Goal: Task Accomplishment & Management: Manage account settings

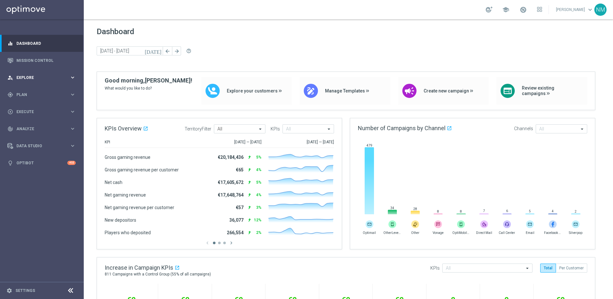
click at [45, 79] on span "Explore" at bounding box center [42, 78] width 53 height 4
click at [44, 79] on span "Explore" at bounding box center [42, 78] width 53 height 4
click at [40, 92] on div "gps_fixed Plan" at bounding box center [38, 95] width 62 height 6
click at [36, 105] on div "Target Groups" at bounding box center [50, 108] width 66 height 10
click at [34, 107] on link "Target Groups" at bounding box center [42, 107] width 50 height 5
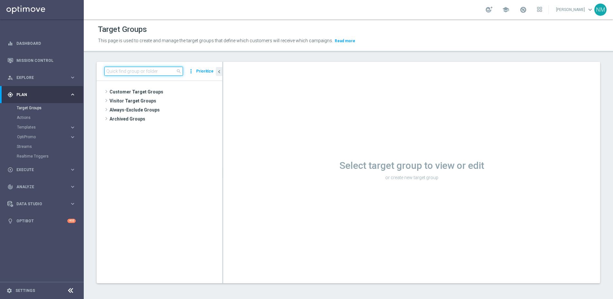
click at [175, 71] on input at bounding box center [143, 71] width 79 height 9
paste input "UK_EMAIL_UK APP SURVEY_ALL | Active in the last 30 days"
type input "UK_EMAIL_UK APP SURVEY_ALL | Active in the last 30 days"
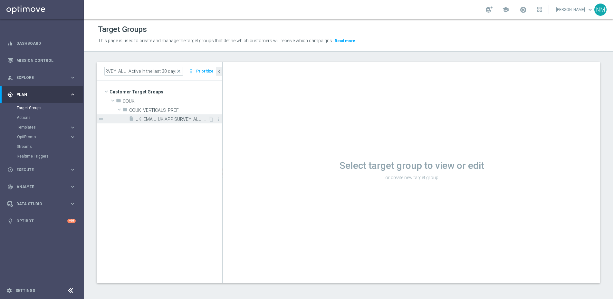
click at [186, 120] on span "UK_EMAIL_UK APP SURVEY_ALL | Active in the last 30 days" at bounding box center [172, 119] width 72 height 5
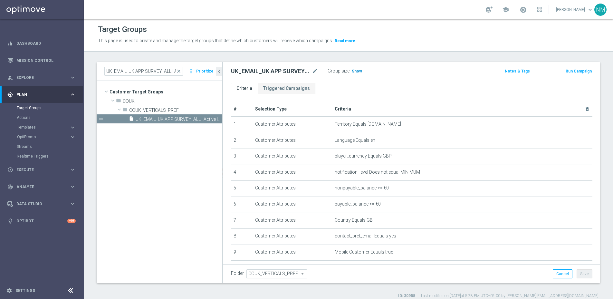
click at [353, 72] on span "Show" at bounding box center [357, 71] width 10 height 5
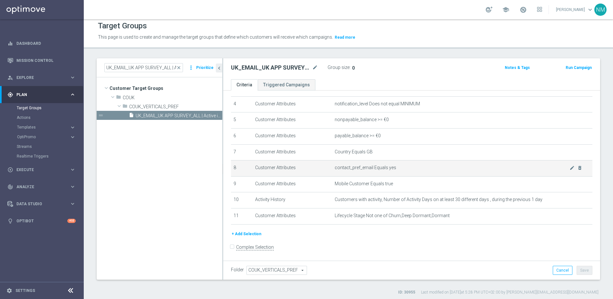
scroll to position [6, 0]
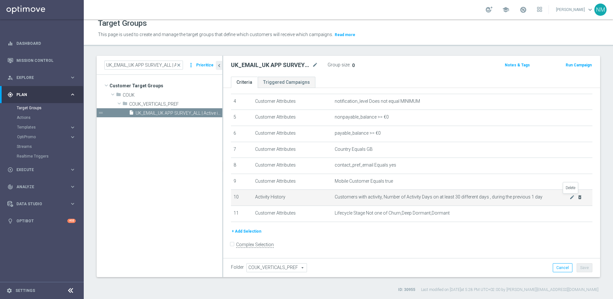
click at [464, 196] on icon "delete_forever" at bounding box center [579, 197] width 5 height 5
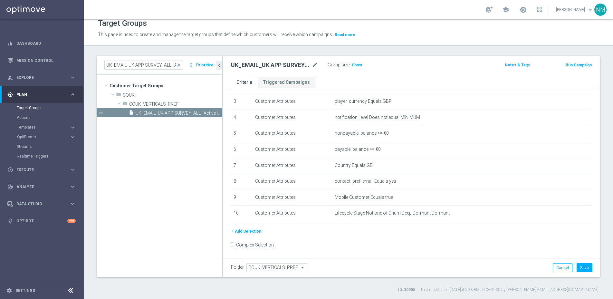
click at [243, 230] on button "+ Add Selection" at bounding box center [246, 231] width 31 height 7
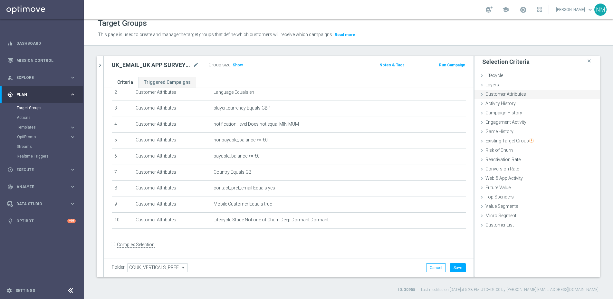
click at [464, 93] on icon at bounding box center [481, 94] width 5 height 5
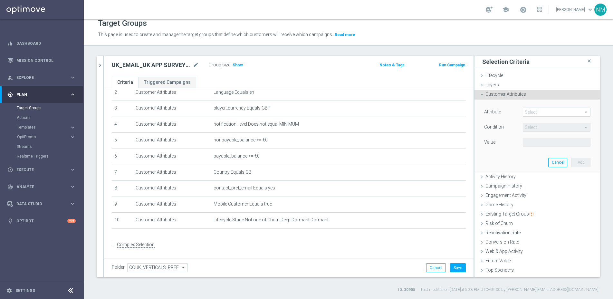
click at [464, 112] on span at bounding box center [556, 112] width 67 height 8
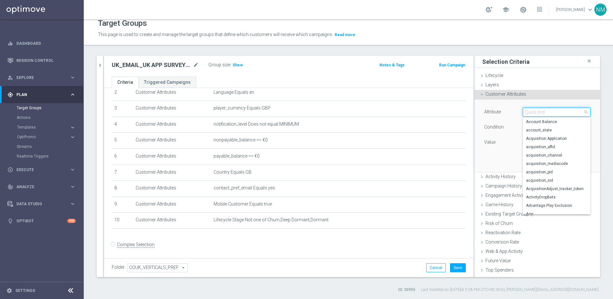
click at [464, 112] on input "search" at bounding box center [557, 112] width 68 height 9
type input "activ"
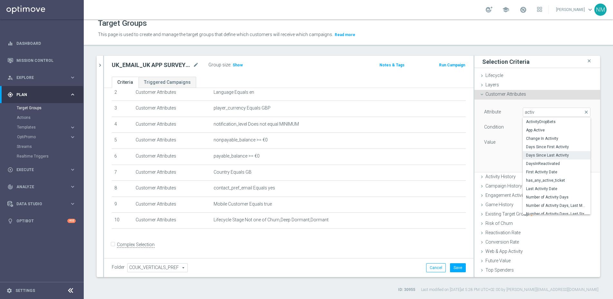
click at [464, 154] on span "Days Since Last Activity" at bounding box center [556, 155] width 61 height 5
type input "Days Since Last Activity"
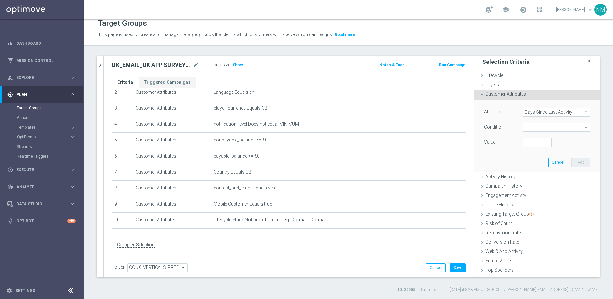
click at [464, 124] on span "=" at bounding box center [556, 127] width 67 height 8
click at [464, 144] on span "<=" at bounding box center [556, 145] width 61 height 5
type input "<="
click at [464, 143] on input "number" at bounding box center [537, 142] width 29 height 9
type input "30"
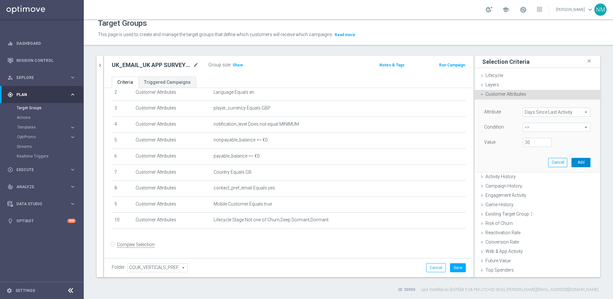
click at [464, 158] on button "Add" at bounding box center [581, 162] width 19 height 9
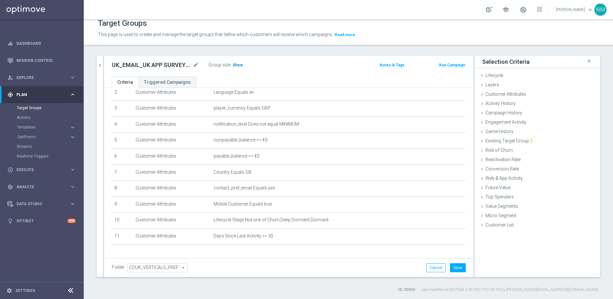
click at [240, 66] on span "Show" at bounding box center [238, 65] width 10 height 5
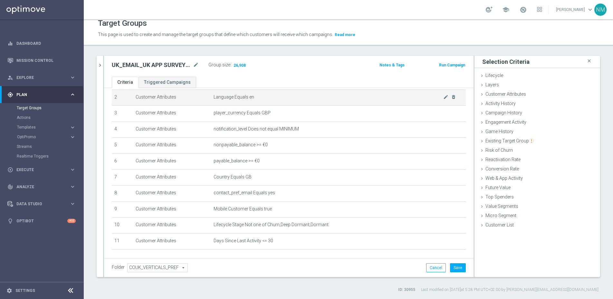
scroll to position [58, 0]
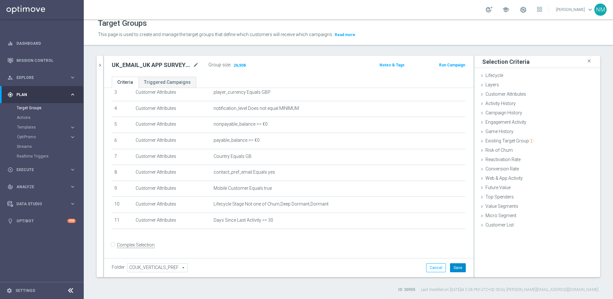
click at [450, 243] on button "Save" at bounding box center [458, 267] width 16 height 9
click at [195, 65] on icon "mode_edit" at bounding box center [196, 65] width 6 height 8
click at [170, 65] on input "UK_EMAIL_UK APP SURVEY_ALL | Active in the last 30 days" at bounding box center [155, 65] width 87 height 9
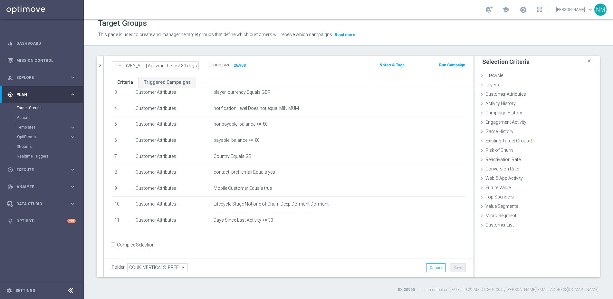
click at [170, 65] on input "UK_EMAIL_UK APP SURVEY_ALL | Active in the last 30 days" at bounding box center [155, 65] width 87 height 9
click at [42, 57] on link "Mission Control" at bounding box center [45, 60] width 59 height 17
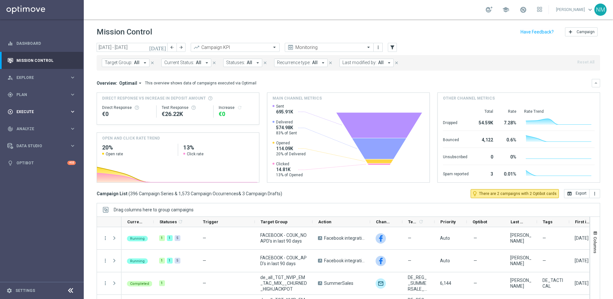
click at [63, 116] on div "play_circle_outline Execute keyboard_arrow_right" at bounding box center [41, 111] width 83 height 17
click at [53, 123] on link "Campaign Builder" at bounding box center [42, 124] width 50 height 5
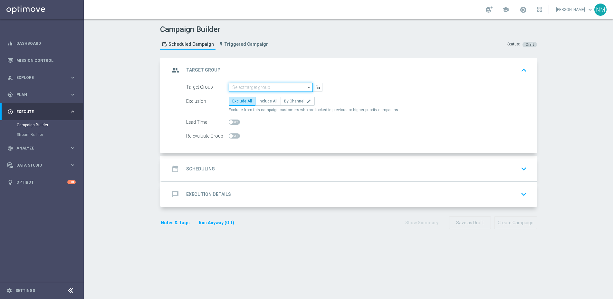
click at [248, 87] on input at bounding box center [271, 87] width 84 height 9
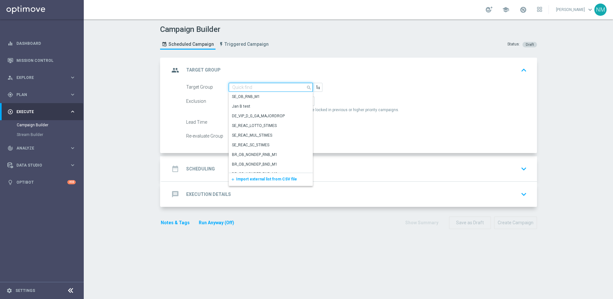
click at [245, 87] on input at bounding box center [271, 87] width 84 height 9
paste input "UK_EMAIL_UK APP SURVEY_ALL | Active in the last 30 days"
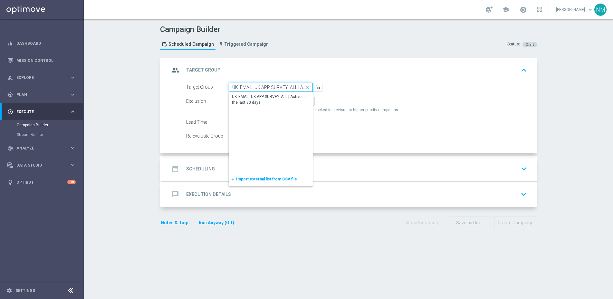
scroll to position [0, 43]
click at [281, 98] on div "UK_EMAIL_UK APP SURVEY_ALL | Active in the last 30 days" at bounding box center [270, 100] width 77 height 12
type input "UK_EMAIL_UK APP SURVEY_ALL | Active in the last 30 days"
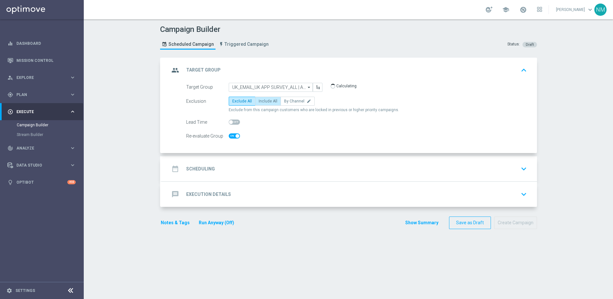
checkbox input "true"
click at [271, 98] on label "Include All" at bounding box center [268, 101] width 26 height 9
click at [263, 100] on input "Include All" at bounding box center [261, 102] width 4 height 4
radio input "true"
click at [232, 160] on div "date_range Scheduling keyboard_arrow_down" at bounding box center [349, 168] width 375 height 25
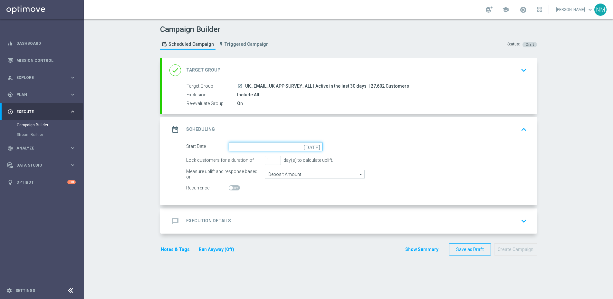
click at [264, 148] on input at bounding box center [276, 146] width 94 height 9
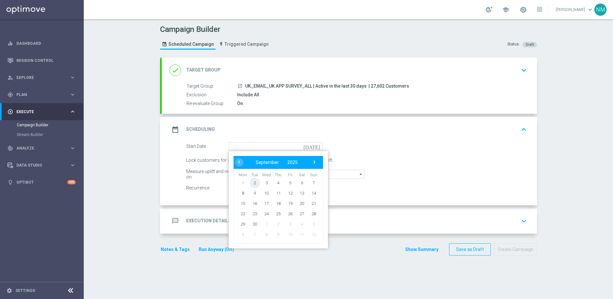
click at [251, 183] on span "2" at bounding box center [254, 183] width 10 height 10
type input "[DATE]"
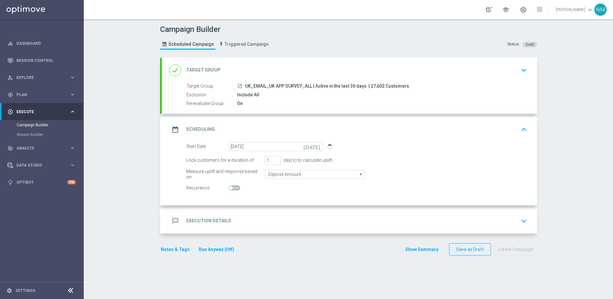
click at [238, 214] on div "message Execution Details keyboard_arrow_down" at bounding box center [349, 220] width 375 height 25
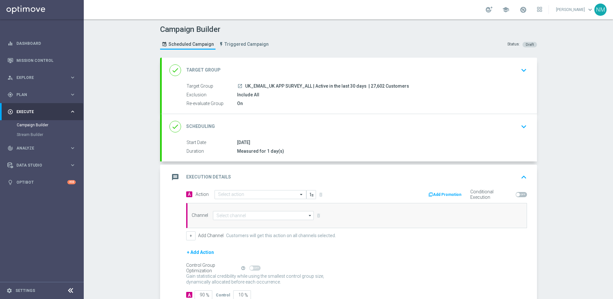
scroll to position [11, 0]
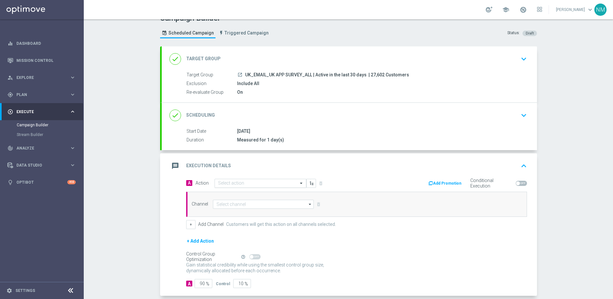
click at [260, 181] on input "text" at bounding box center [254, 183] width 72 height 5
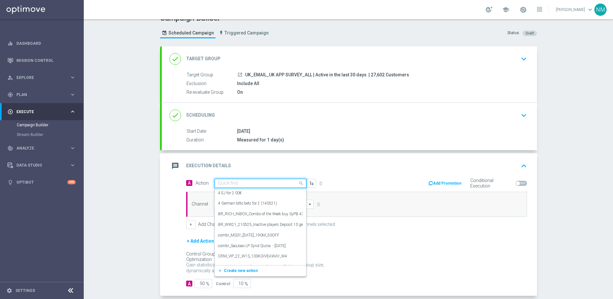
paste input "en_GB__APP_SURVEY__NVIP_EMA_SER_MIX_W36"
type input "en_GB__APP_SURVEY__NVIP_EMA_SER_MIX_W36"
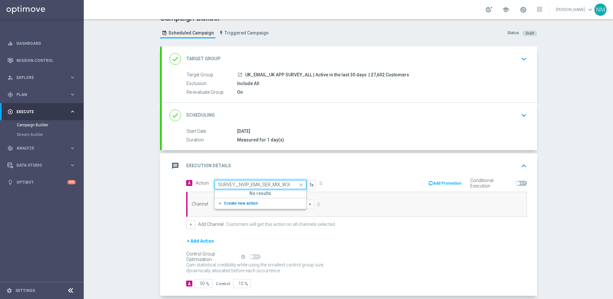
click at [253, 207] on button "add_new Create new action" at bounding box center [259, 203] width 89 height 7
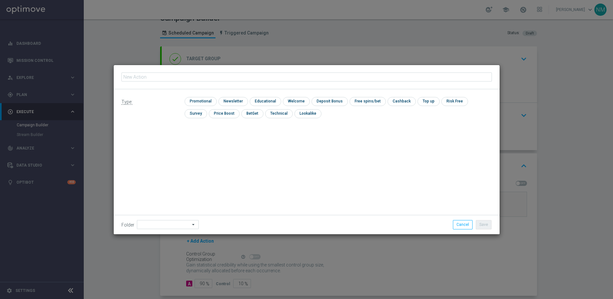
type input "en_GB__APP_SURVEY__NVIP_EMA_SER_MIX_W36"
click at [204, 102] on input "checkbox" at bounding box center [200, 101] width 31 height 9
checkbox input "true"
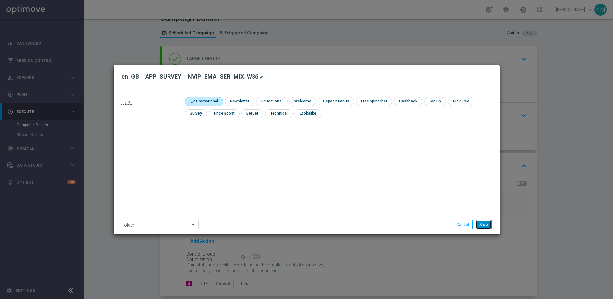
click at [464, 223] on button "Save" at bounding box center [484, 224] width 16 height 9
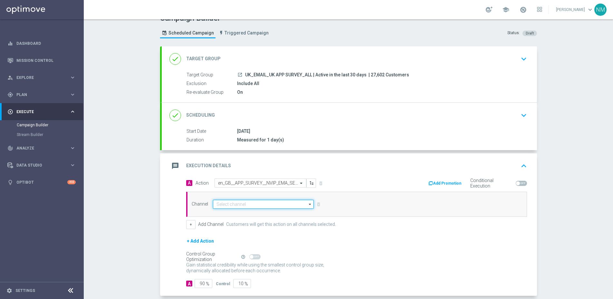
click at [264, 206] on input at bounding box center [263, 204] width 101 height 9
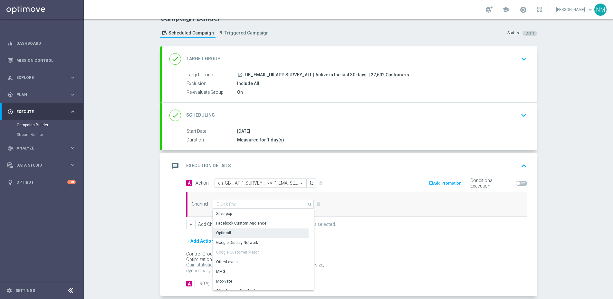
click at [239, 231] on div "Optimail" at bounding box center [261, 232] width 96 height 9
type input "Optimail"
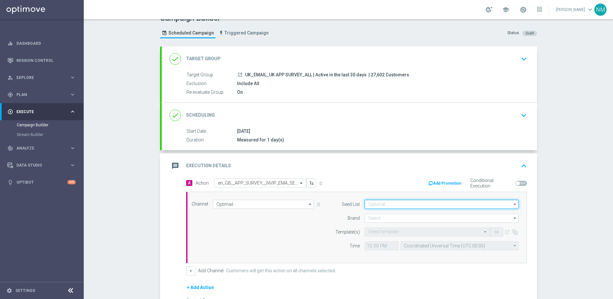
click at [423, 204] on input at bounding box center [442, 204] width 154 height 9
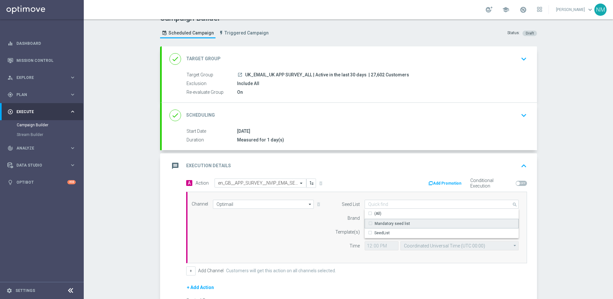
click at [403, 220] on div "Mandatory seed list" at bounding box center [442, 224] width 154 height 10
click at [338, 221] on div "Brand" at bounding box center [343, 218] width 33 height 9
type input "Mandatory seed list"
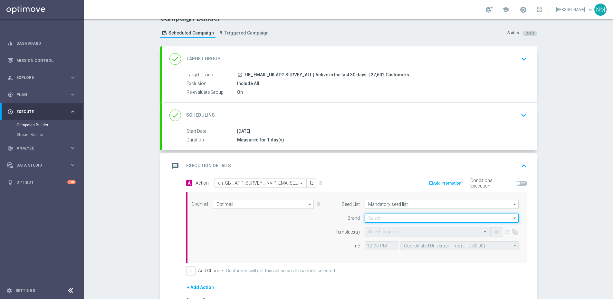
drag, startPoint x: 367, startPoint y: 219, endPoint x: 375, endPoint y: 221, distance: 8.3
click at [367, 219] on input at bounding box center [442, 218] width 154 height 9
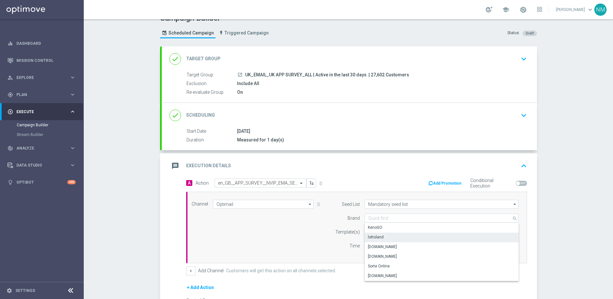
click at [382, 238] on div "lottoland" at bounding box center [442, 237] width 154 height 9
type input "lottoland"
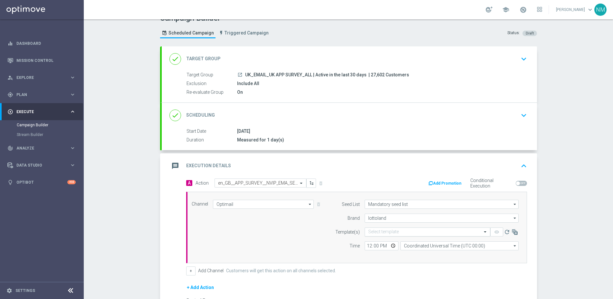
click at [381, 230] on input "text" at bounding box center [421, 231] width 106 height 5
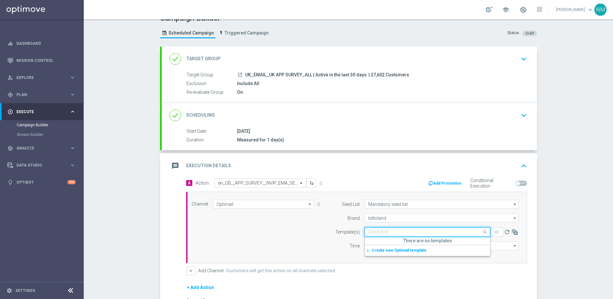
paste input "en_GB__APP_SURVEY__NVIP_EMA_SER_MIX_W36"
click at [393, 243] on label "en_GB__APP_SURVEY__NVIP_EMA_SER_MIX_W36" at bounding box center [410, 241] width 85 height 5
type input "en_GB__APP_SURVEY__NVIP_EMA_SER_MIX_W36"
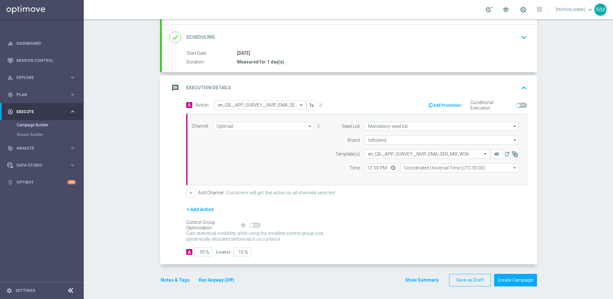
scroll to position [90, 0]
click at [391, 169] on input "12:00" at bounding box center [382, 167] width 34 height 9
type input "13:00"
click at [440, 194] on div "+ Add Channel Customers will get this action on all channels selected." at bounding box center [356, 192] width 341 height 9
click at [437, 172] on input "Coordinated Universal Time (UTC 00:00)" at bounding box center [459, 167] width 118 height 9
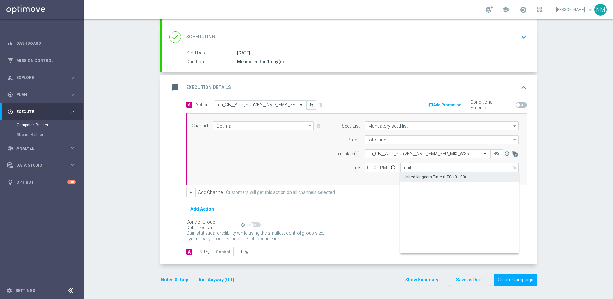
click at [443, 180] on div "United Kingdom Time (UTC +01:00)" at bounding box center [459, 176] width 118 height 9
type input "United Kingdom Time (UTC +01:00)"
click at [200, 243] on input "90" at bounding box center [204, 251] width 18 height 9
type input "0"
type input "100"
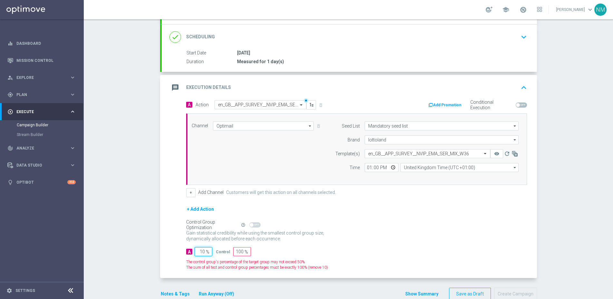
type input "100"
type input "0"
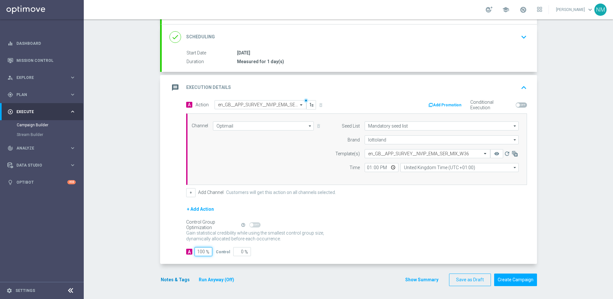
type input "100"
click at [182, 243] on button "Notes & Tags" at bounding box center [175, 280] width 30 height 8
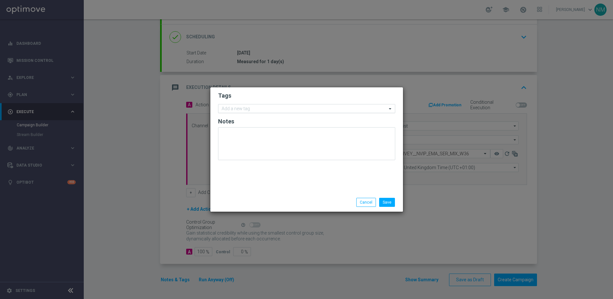
click at [242, 110] on input "text" at bounding box center [304, 108] width 165 height 5
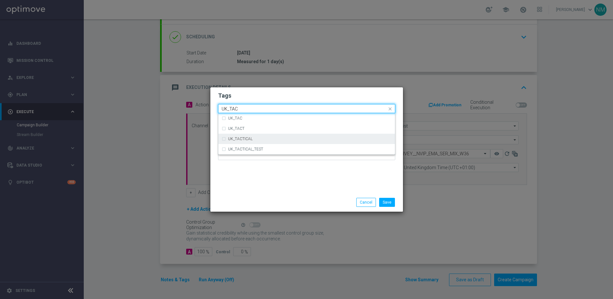
click at [267, 137] on div "UK_TACTICAL" at bounding box center [310, 139] width 164 height 4
type input "UK_TAC"
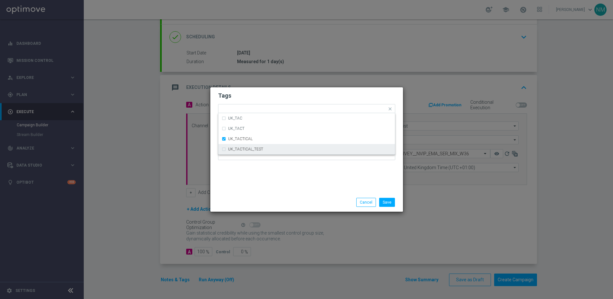
click at [290, 171] on div "Tags Quick find × UK_TACTICAL UK_TAC UK_TACT UK_TACTICAL UK_TACTICAL_TEST Notes" at bounding box center [306, 140] width 193 height 106
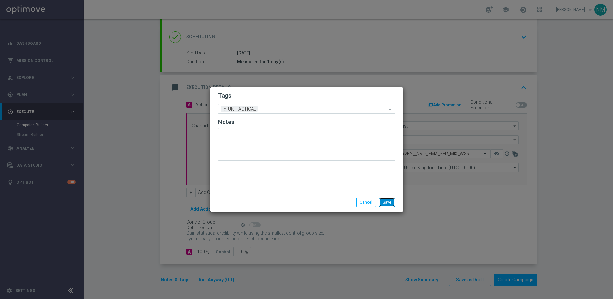
click at [392, 202] on button "Save" at bounding box center [387, 202] width 16 height 9
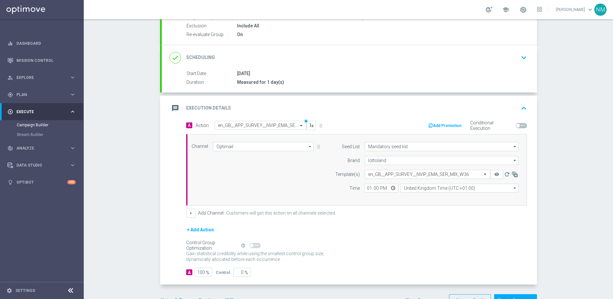
scroll to position [72, 0]
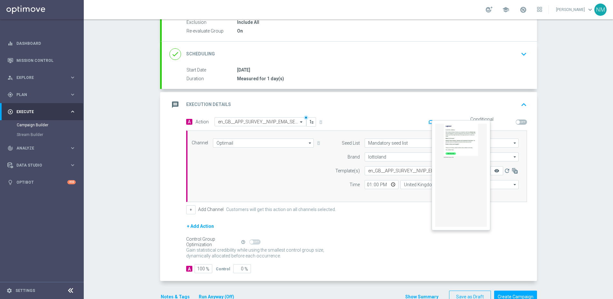
click at [464, 170] on icon "remove_red_eye" at bounding box center [496, 170] width 5 height 5
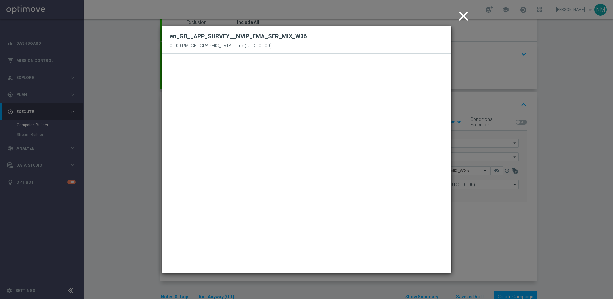
click at [460, 16] on icon "close" at bounding box center [464, 16] width 16 height 16
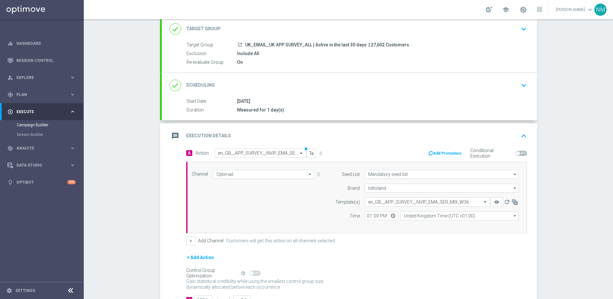
scroll to position [90, 0]
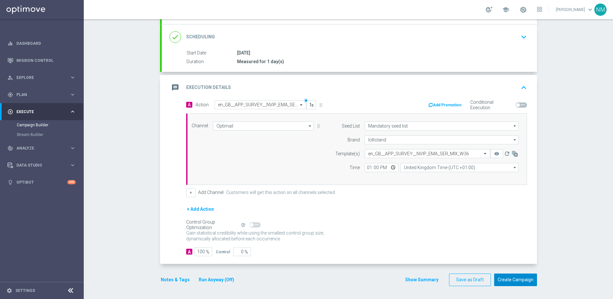
click at [464, 243] on button "Create Campaign" at bounding box center [515, 280] width 43 height 13
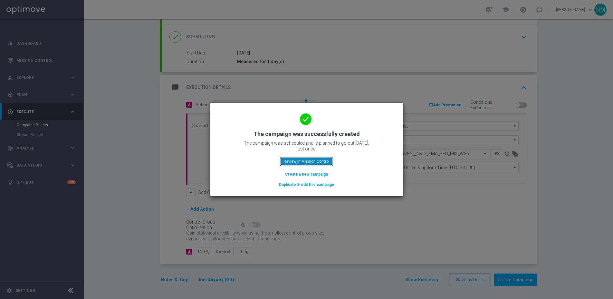
click at [323, 160] on button "Review in Mission Control" at bounding box center [306, 161] width 53 height 9
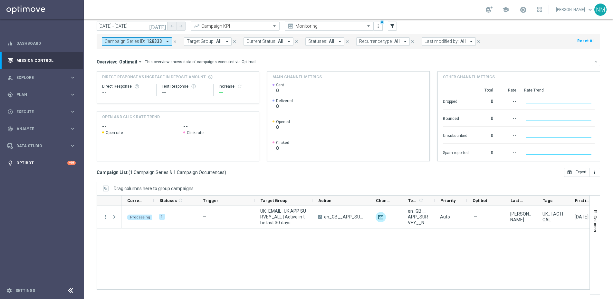
scroll to position [23, 0]
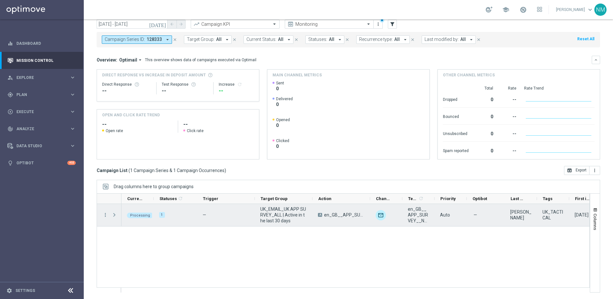
click at [115, 212] on span "Press SPACE to select this row." at bounding box center [114, 214] width 6 height 5
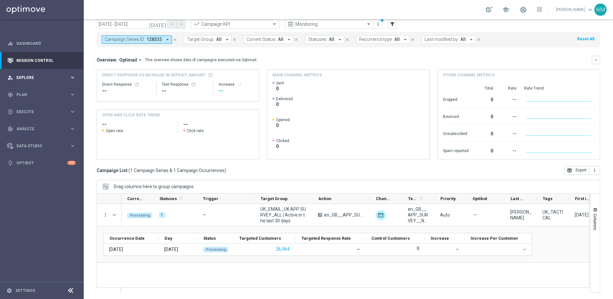
click at [57, 81] on div "person_search Explore keyboard_arrow_right" at bounding box center [41, 77] width 83 height 17
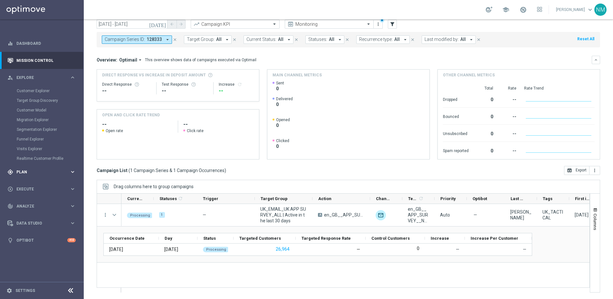
click at [26, 171] on span "Plan" at bounding box center [42, 172] width 53 height 4
click at [34, 108] on link "Target Groups" at bounding box center [42, 107] width 50 height 5
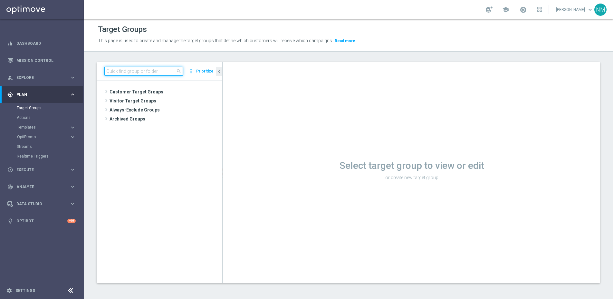
click at [140, 68] on input at bounding box center [143, 71] width 79 height 9
paste input "UK_EMAIL_UK APP SURVEY_ALL | Active in the last 30 days"
type input "UK_EMAIL_UK APP SURVEY_ALL | Active in the last 30 days"
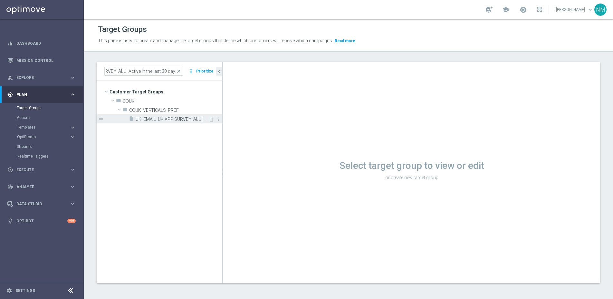
click at [152, 117] on span "UK_EMAIL_UK APP SURVEY_ALL | Active in the last 30 days" at bounding box center [172, 119] width 72 height 5
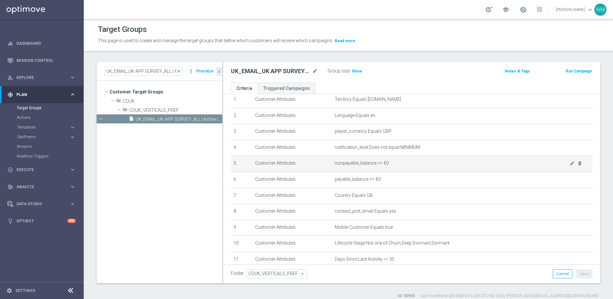
scroll to position [25, 0]
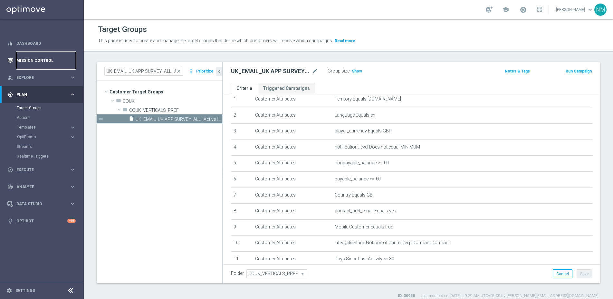
click at [33, 56] on link "Mission Control" at bounding box center [45, 60] width 59 height 17
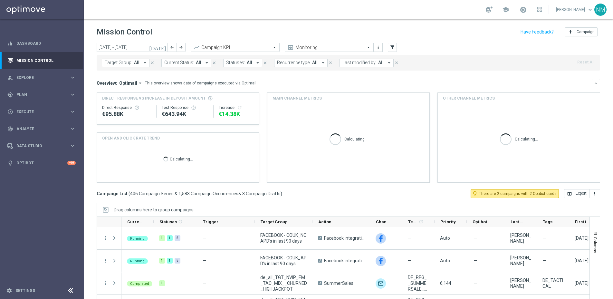
click at [142, 63] on icon "arrow_drop_down" at bounding box center [145, 63] width 6 height 6
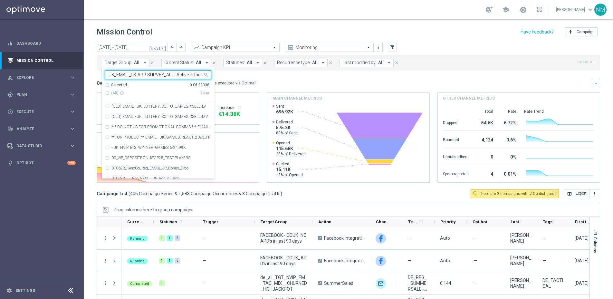
scroll to position [0, 23]
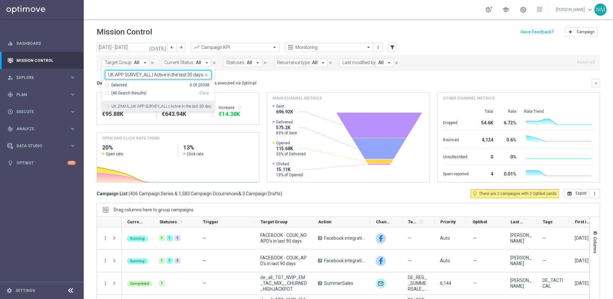
click at [140, 104] on label "UK_EMAIL_UK APP SURVEY_ALL | Active in the last 30 days" at bounding box center [161, 106] width 100 height 4
type input "UK_EMAIL_UK APP SURVEY_ALL | Active in the last 30 days"
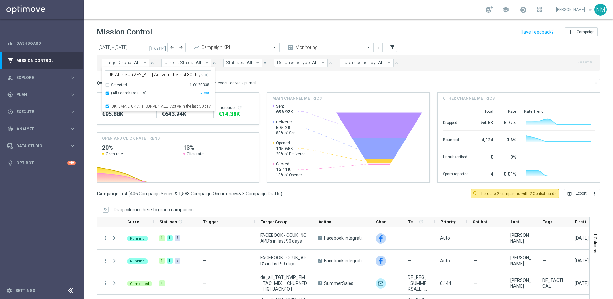
scroll to position [0, 0]
click at [311, 84] on div "Overview: Optimail arrow_drop_down This overview shows data of campaigns execut…" at bounding box center [344, 83] width 495 height 6
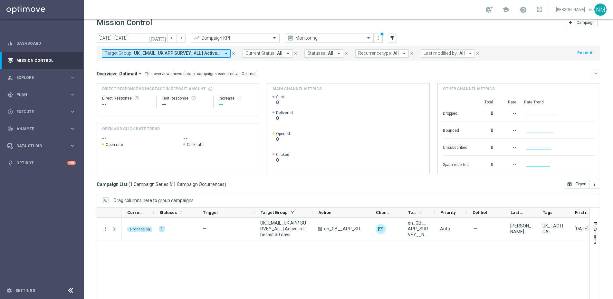
scroll to position [14, 0]
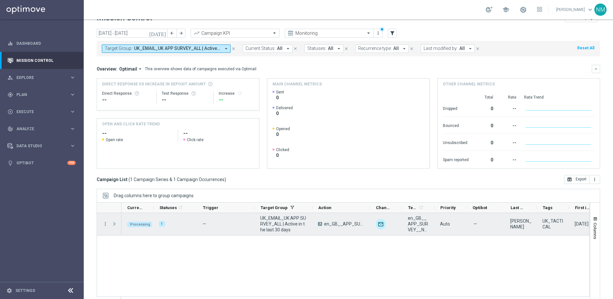
click at [116, 223] on span "Press SPACE to select this row." at bounding box center [114, 223] width 6 height 5
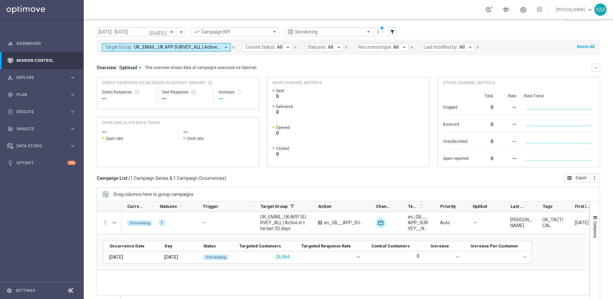
scroll to position [15, 0]
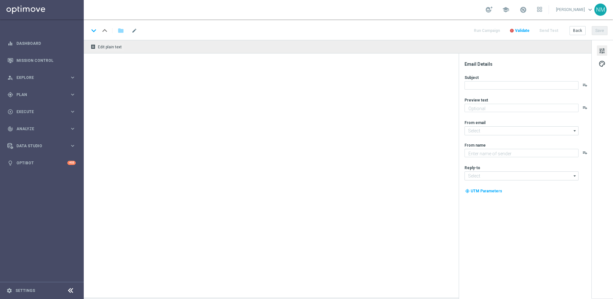
type textarea "We Value Your Opinion! 🌟"
type textarea "Lottoland"
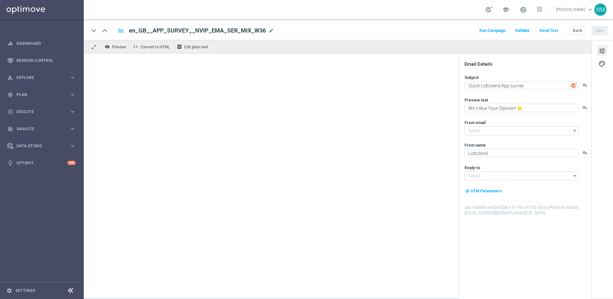
type input "mail@crm.lottoland.com"
type input "support@lottoland.co.uk"
type textarea "Happy International Lotto Day!"
type input "mail@crm.lottoland.com"
type textarea "Lottoland"
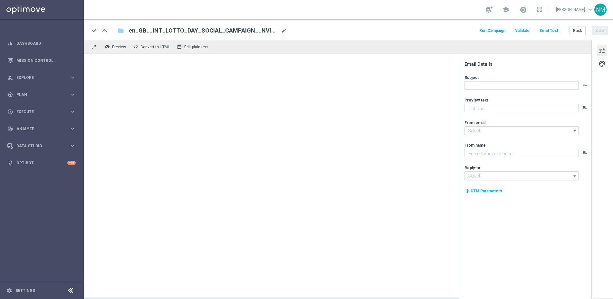
type input "support@lottoland.co.uk"
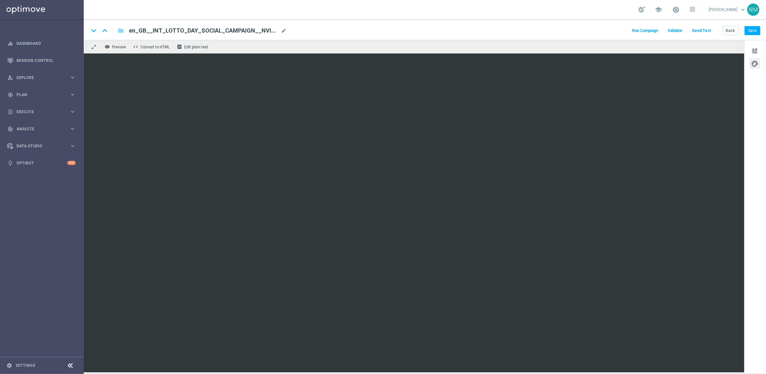
click at [176, 28] on span "en_GB__INT_LOTTO_DAY_SOCIAL_CAMPAIGN__NVIP_EMA_TAC_LT" at bounding box center [204, 31] width 150 height 8
click at [237, 30] on input "en_GB__INT_LOTTO_DAY_SOCIAL_CAMPAIGN__NVIP_EMA_TAC_LT" at bounding box center [209, 30] width 160 height 8
click at [39, 58] on link "Mission Control" at bounding box center [45, 60] width 59 height 17
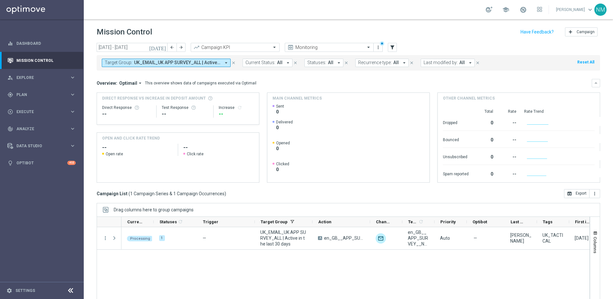
click at [234, 62] on icon "close" at bounding box center [233, 63] width 5 height 5
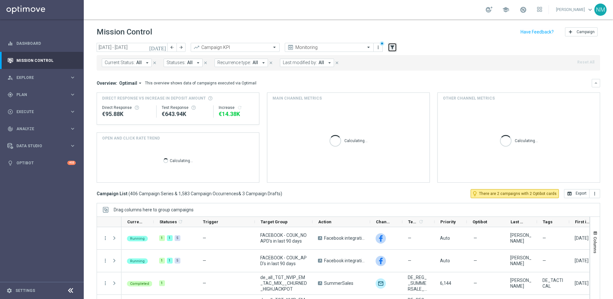
click at [394, 46] on icon "filter_alt" at bounding box center [393, 47] width 6 height 6
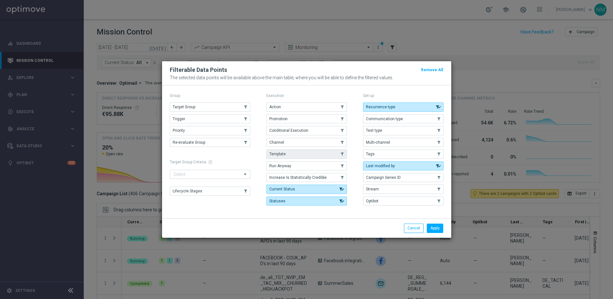
click at [287, 155] on button "Template" at bounding box center [306, 154] width 81 height 9
click at [437, 229] on button "Apply" at bounding box center [435, 228] width 16 height 9
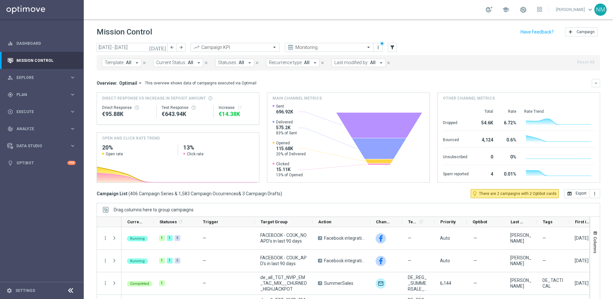
click at [134, 62] on icon "arrow_drop_down" at bounding box center [137, 63] width 6 height 6
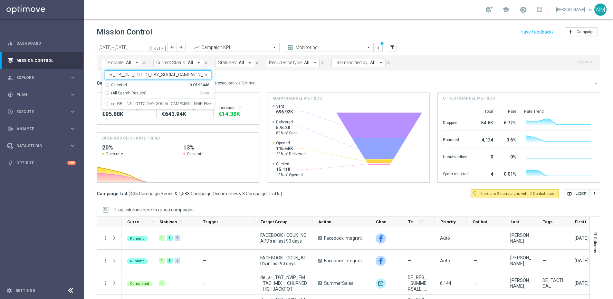
scroll to position [0, 38]
click at [139, 104] on label "en_GB__INT_LOTTO_DAY_SOCIAL_CAMPAIGN__NVIP_EMA_TAC_LT" at bounding box center [161, 104] width 100 height 4
type input "en_GB__INT_LOTTO_DAY_SOCIAL_CAMPAIGN__NVIP_EMA_TAC_LT"
click at [283, 77] on mini-dashboard "Overview: Optimail arrow_drop_down This overview shows data of campaigns execut…" at bounding box center [349, 130] width 504 height 119
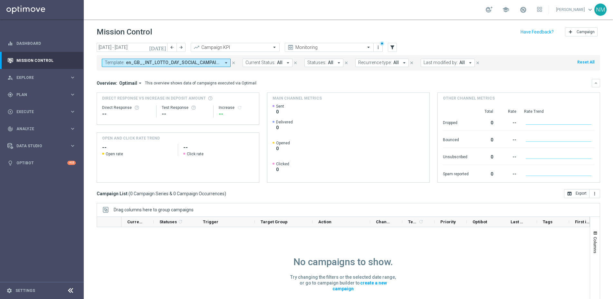
click at [163, 46] on icon "[DATE]" at bounding box center [157, 47] width 17 height 6
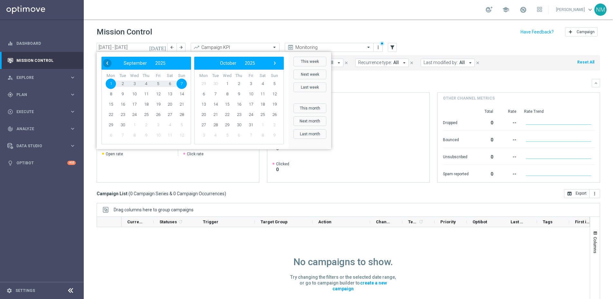
click at [107, 61] on span "‹" at bounding box center [107, 63] width 8 height 8
click at [138, 124] on span "27" at bounding box center [134, 125] width 10 height 10
click at [239, 84] on span "4" at bounding box center [239, 84] width 10 height 10
type input "[DATE] - [DATE]"
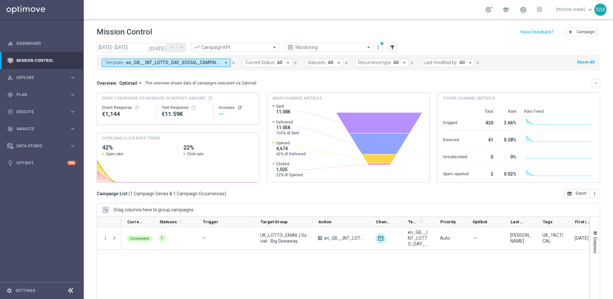
click at [265, 264] on div "Completed 1 — UK_LOTTO_EMAIL | Social - Big Giveaway A en_GB__INT_LOTTO_DAY_SOC…" at bounding box center [355, 271] width 468 height 88
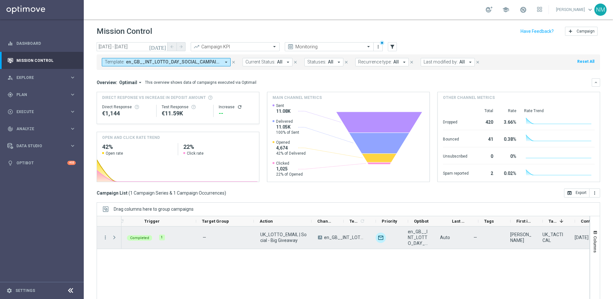
scroll to position [0, 81]
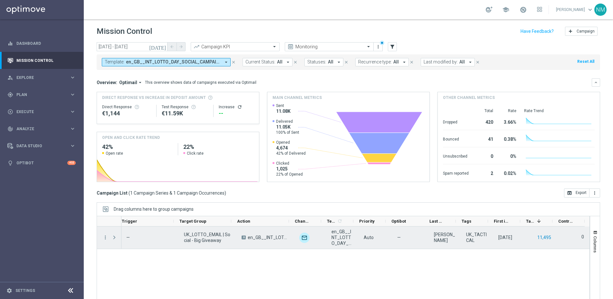
click at [541, 238] on button "11,495" at bounding box center [544, 238] width 15 height 8
click at [537, 238] on button "11,495" at bounding box center [544, 238] width 15 height 8
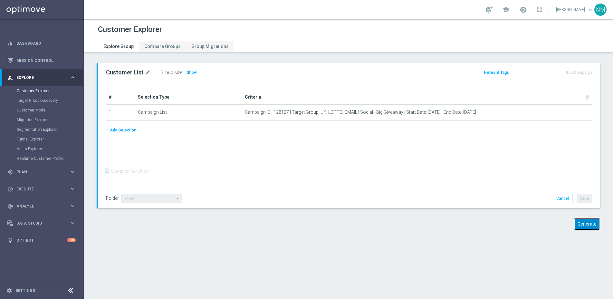
click at [575, 227] on button "Generate" at bounding box center [587, 224] width 26 height 13
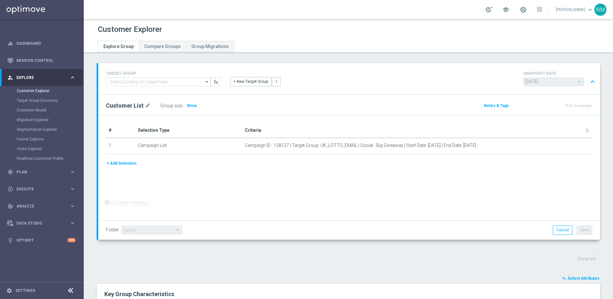
scroll to position [167, 0]
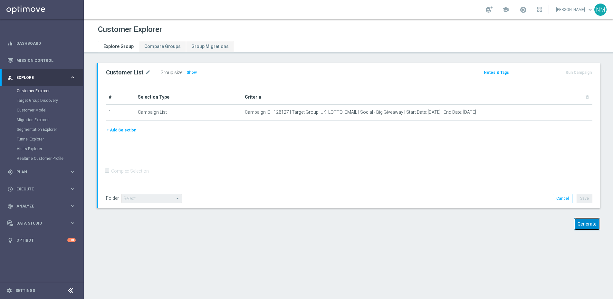
click at [576, 225] on button "Generate" at bounding box center [587, 224] width 26 height 13
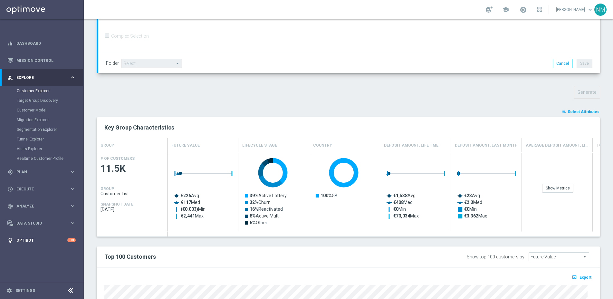
scroll to position [301, 0]
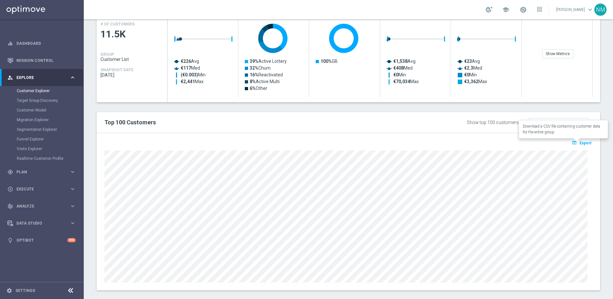
click at [581, 144] on span "Export" at bounding box center [586, 143] width 12 height 5
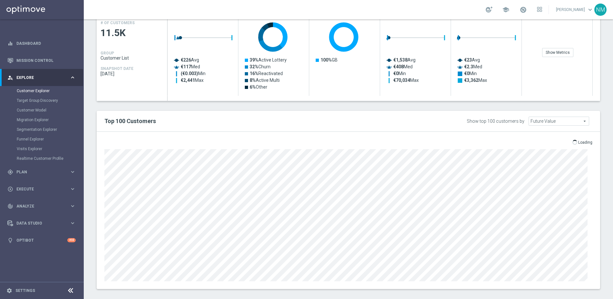
click at [578, 142] on p "Loading" at bounding box center [585, 142] width 14 height 5
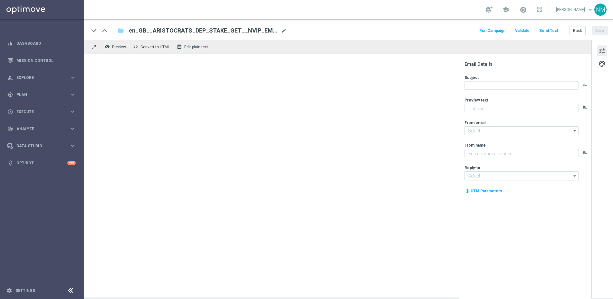
type textarea "Unlock your free spins!"
type textarea "Lottoland"
type input "[EMAIL_ADDRESS][DOMAIN_NAME]"
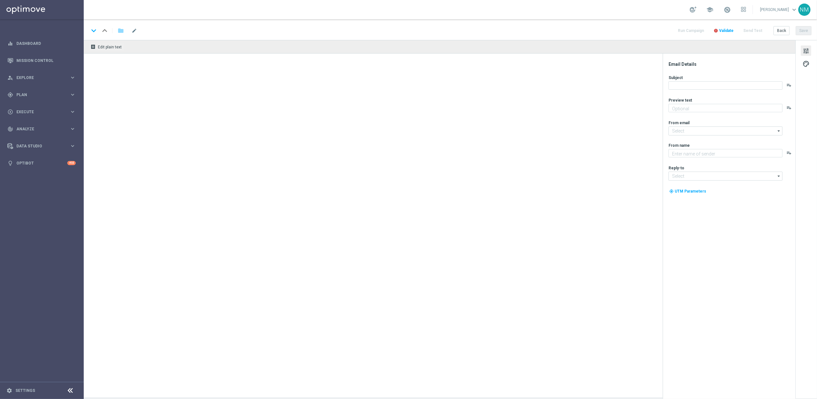
type textarea "The roulette wheel is calling! Ready to win £1,000 instantly with your very nex…"
type input "[EMAIL_ADDRESS][DOMAIN_NAME]"
type textarea "Lottoland"
type input "[EMAIL_ADDRESS][DOMAIN_NAME]"
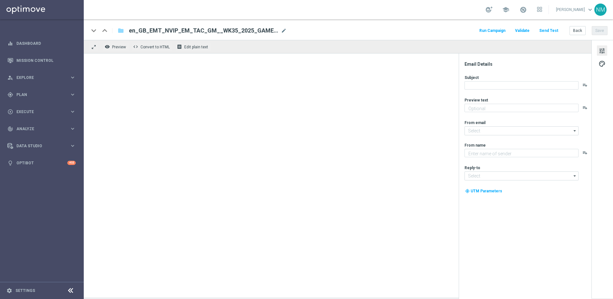
type textarea "From Sherwood to Lottoland's hood..."
type input "[EMAIL_ADDRESS][DOMAIN_NAME]"
type textarea "Lottoland"
type input "[EMAIL_ADDRESS][DOMAIN_NAME]"
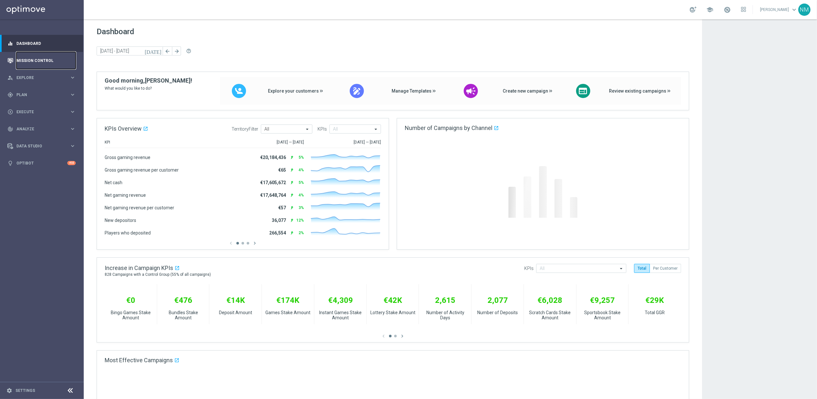
click at [44, 65] on link "Mission Control" at bounding box center [45, 60] width 59 height 17
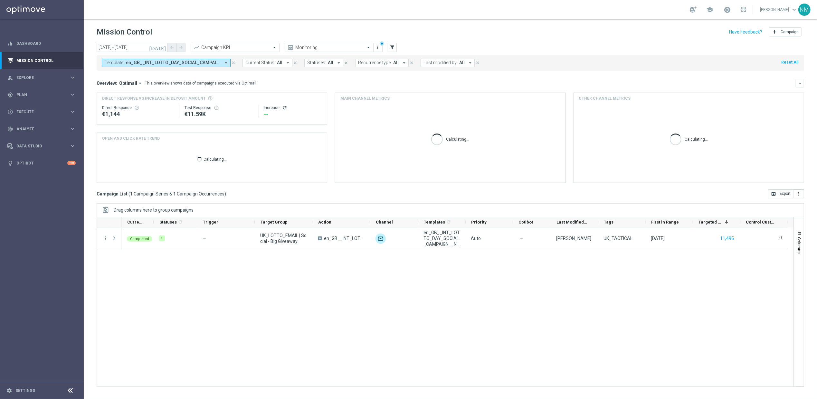
click at [220, 62] on button "Template: en_GB__INT_LOTTO_DAY_SOCIAL_CAMPAIGN__NVIP_EMA_TAC_LT arrow_drop_down" at bounding box center [166, 63] width 129 height 8
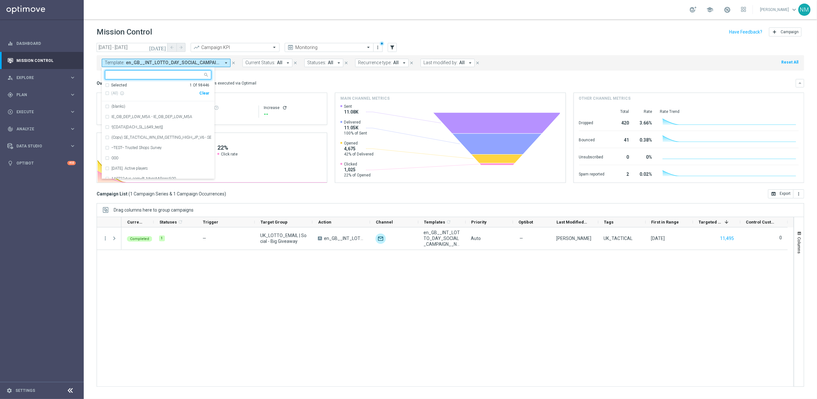
click at [206, 95] on div "(All) info_outline Clear" at bounding box center [157, 93] width 104 height 11
click at [0, 0] on div "Clear" at bounding box center [0, 0] width 0 height 0
click at [187, 78] on div at bounding box center [155, 75] width 95 height 6
paste input "en_GB__CASHDROP_REBRANDED__NVIP_EMA_TAC_MIX"
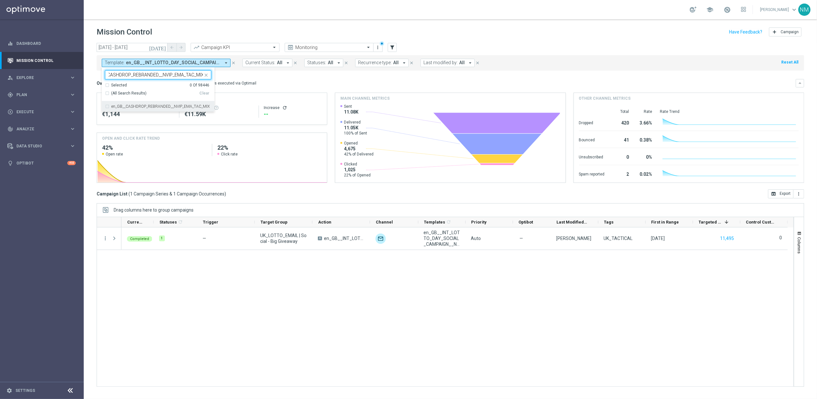
click at [176, 105] on label "en_GB__CASHDROP_REBRANDED__NVIP_EMA_TAC_MIX" at bounding box center [160, 106] width 98 height 4
type input "en_GB__CASHDROP_REBRANDED__NVIP_EMA_TAC_MIX"
click at [281, 77] on mini-dashboard "Overview: Optimail arrow_drop_down This overview shows data of campaigns execut…" at bounding box center [451, 130] width 708 height 119
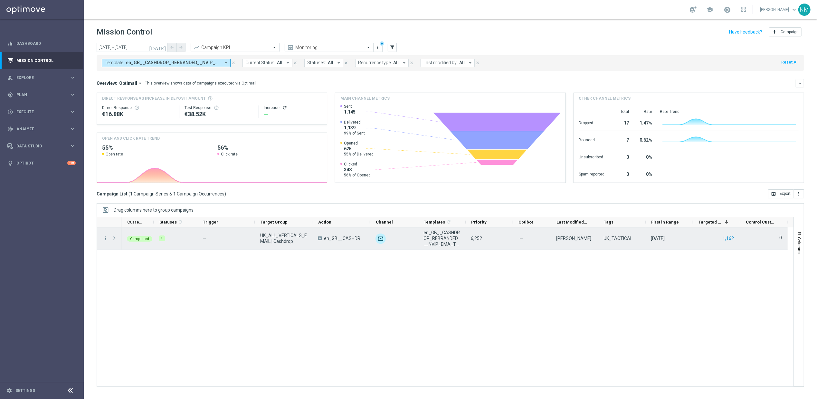
click at [732, 238] on button "1,162" at bounding box center [729, 238] width 13 height 8
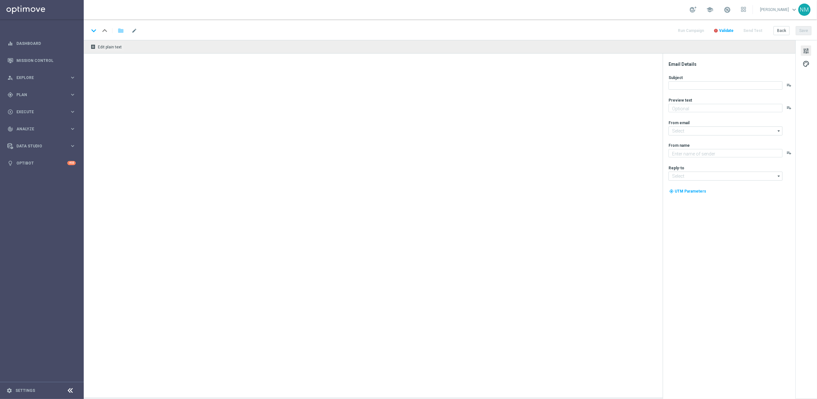
type textarea "Only for our App users ❣️"
type input "[EMAIL_ADDRESS][DOMAIN_NAME]"
type textarea "Lottoland"
type input "[EMAIL_ADDRESS][DOMAIN_NAME]"
type textarea "Something from us, on us!"
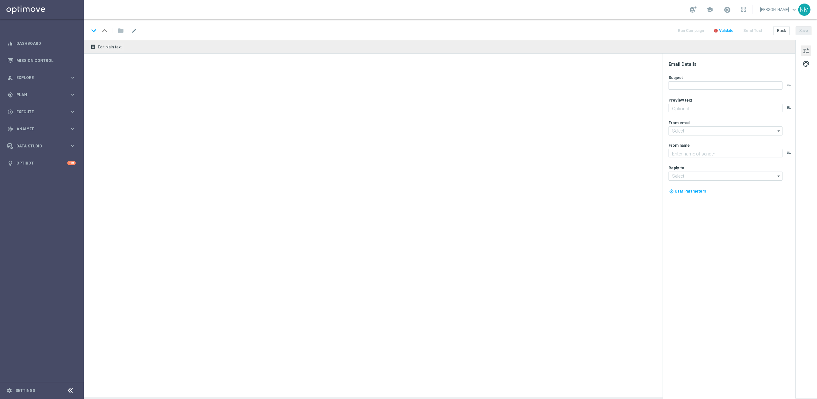
type textarea "Lottoland"
type input "[EMAIL_ADDRESS][DOMAIN_NAME]"
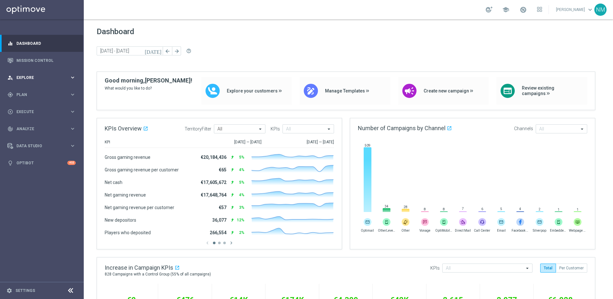
click at [32, 77] on span "Explore" at bounding box center [42, 78] width 53 height 4
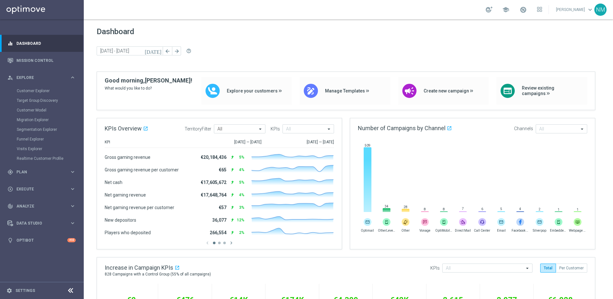
click at [48, 97] on div "Target Group Discovery" at bounding box center [50, 101] width 66 height 10
click at [41, 57] on link "Mission Control" at bounding box center [45, 60] width 59 height 17
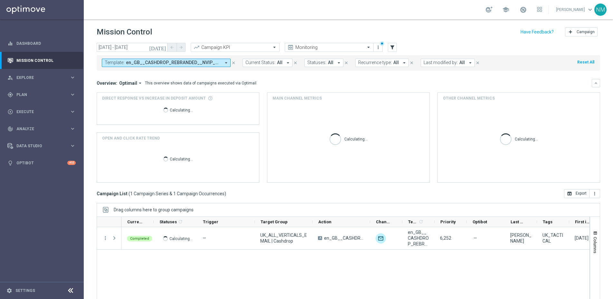
click at [234, 63] on icon "close" at bounding box center [233, 63] width 5 height 5
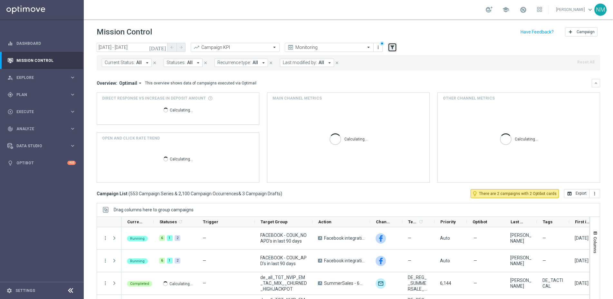
click at [396, 50] on button "filter_alt" at bounding box center [392, 47] width 9 height 9
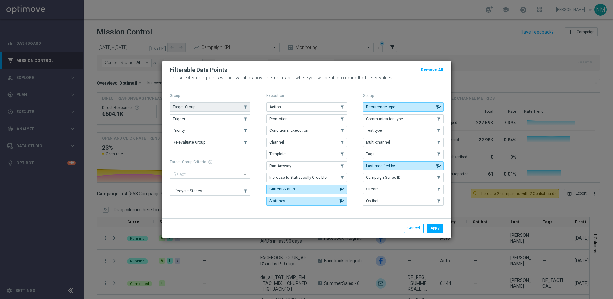
click at [200, 108] on button "Target Group" at bounding box center [210, 106] width 81 height 9
click at [431, 232] on button "Apply" at bounding box center [435, 228] width 16 height 9
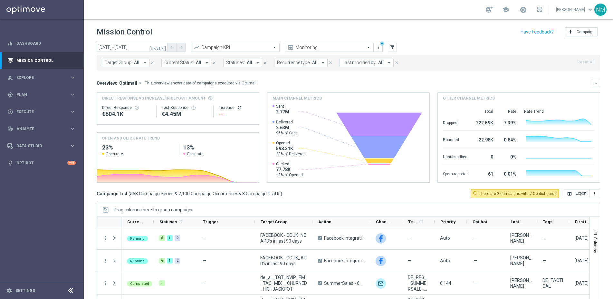
click at [131, 63] on span "Target Group:" at bounding box center [119, 62] width 28 height 5
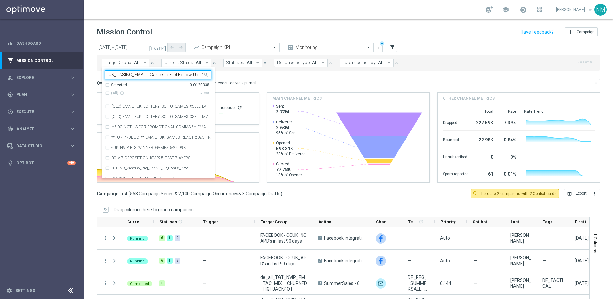
scroll to position [0, 41]
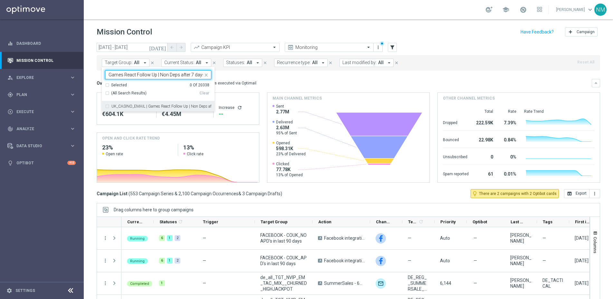
click at [137, 106] on label "UK_CASINO_EMAIL | Games React Follow Up | Non Deps after 7 days" at bounding box center [161, 106] width 100 height 4
type input "UK_CASINO_EMAIL | Games React Follow Up | Non Deps after 7 days"
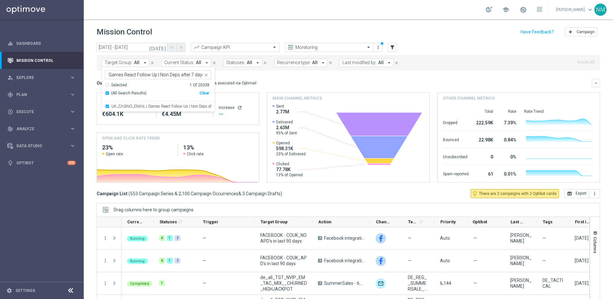
scroll to position [0, 0]
click at [273, 88] on div "Overview: Optimail arrow_drop_down This overview shows data of campaigns execut…" at bounding box center [349, 131] width 504 height 104
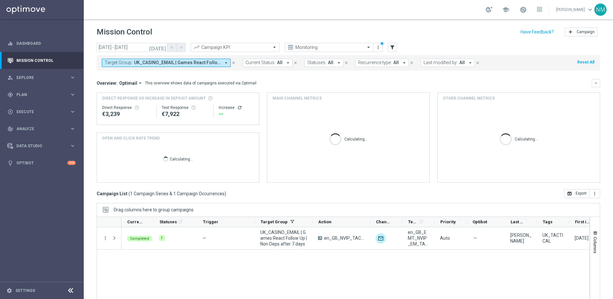
click at [164, 49] on icon "[DATE]" at bounding box center [157, 47] width 17 height 6
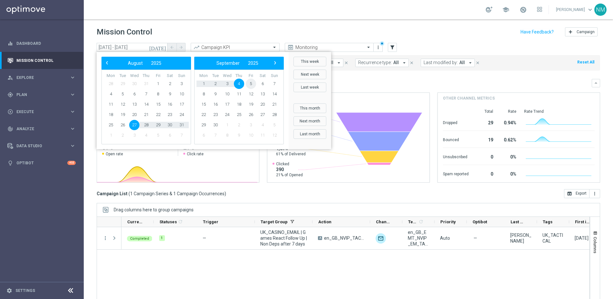
click at [253, 82] on span "5" at bounding box center [251, 84] width 10 height 10
click at [156, 83] on span "5" at bounding box center [158, 84] width 10 height 10
type input "[DATE] - [DATE]"
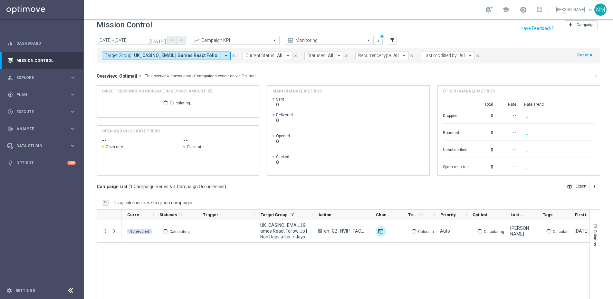
scroll to position [23, 0]
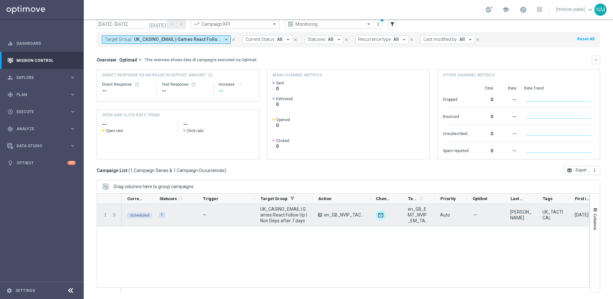
click at [113, 215] on span "Press SPACE to select this row." at bounding box center [114, 214] width 6 height 5
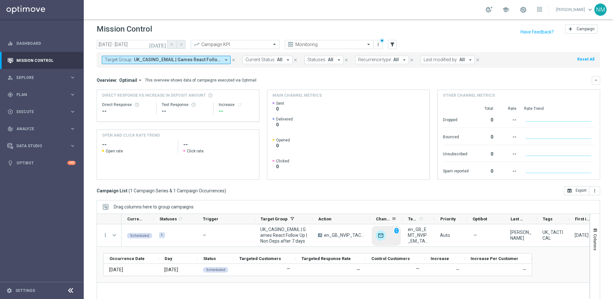
scroll to position [0, 0]
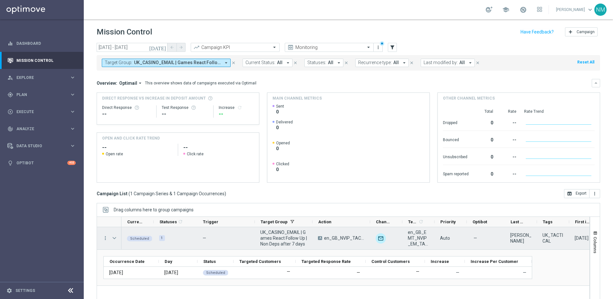
click at [107, 238] on icon "more_vert" at bounding box center [105, 238] width 6 height 6
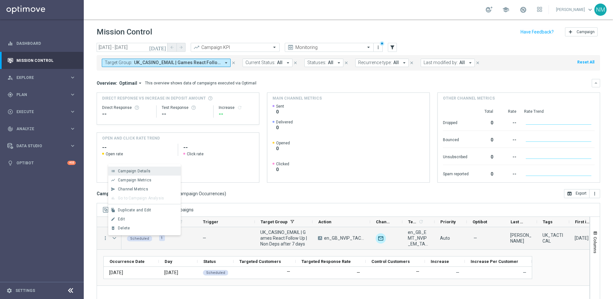
click at [148, 168] on div "list Campaign Details" at bounding box center [144, 171] width 72 height 9
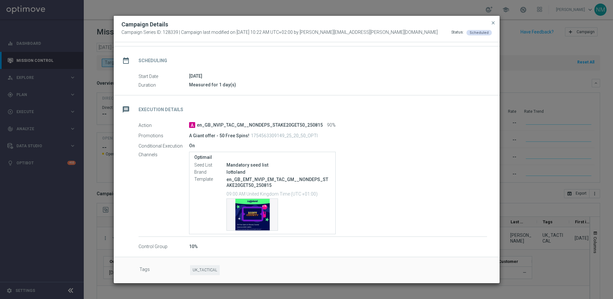
scroll to position [46, 0]
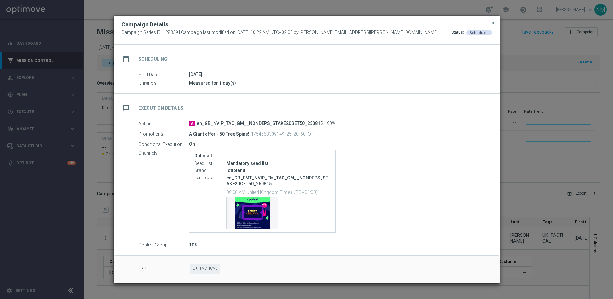
click at [290, 132] on p "1754563309149_25_20_50_OPTI" at bounding box center [284, 134] width 67 height 6
copy p "1754563309149_25_20_50_OPTI"
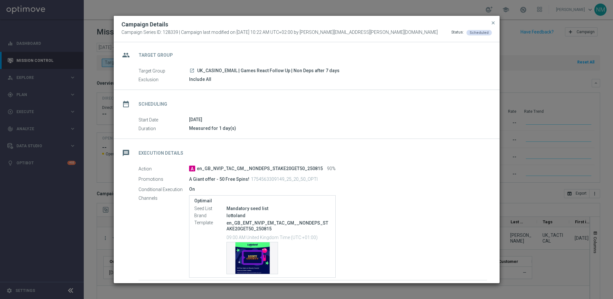
scroll to position [0, 0]
click at [224, 74] on span "UK_CASINO_EMAIL | Games React Follow Up | Non Deps after 7 days" at bounding box center [268, 72] width 142 height 6
copy div "UK_CASINO_EMAIL | Games React Follow Up | Non Deps after 7 days"
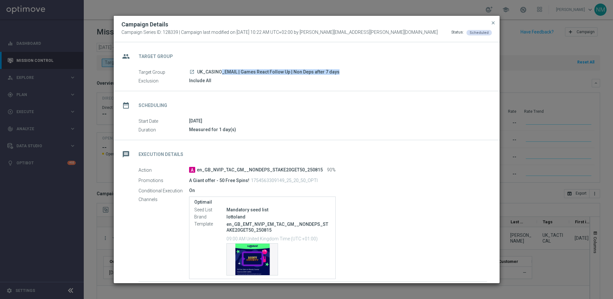
click at [491, 26] on button "close" at bounding box center [493, 23] width 6 height 8
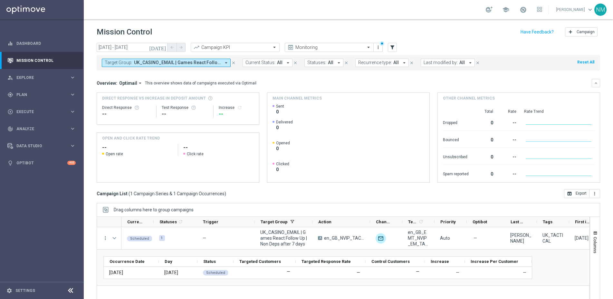
click at [490, 23] on header "Mission Control add Campaign" at bounding box center [348, 31] width 529 height 24
click at [36, 78] on span "Explore" at bounding box center [42, 78] width 53 height 4
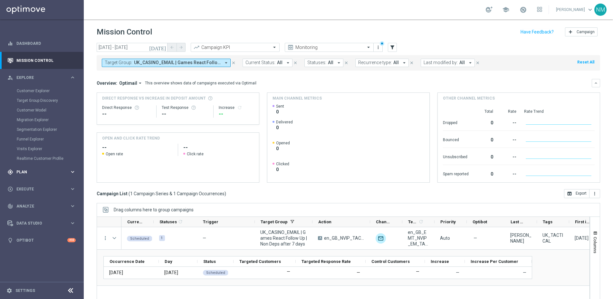
click at [26, 176] on div "gps_fixed Plan keyboard_arrow_right" at bounding box center [41, 171] width 83 height 17
click at [26, 107] on link "Target Groups" at bounding box center [42, 107] width 50 height 5
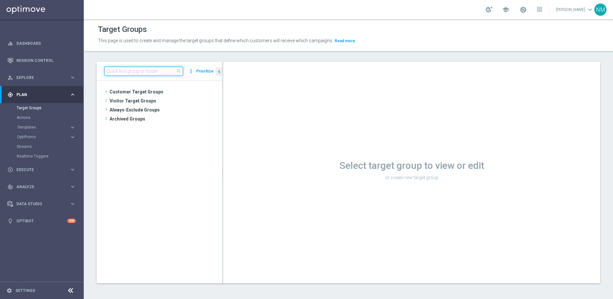
click at [148, 72] on input at bounding box center [143, 71] width 79 height 9
paste input "UK_CASINO_EMAIL | Games React Follow Up | Non Deps after 7 days"
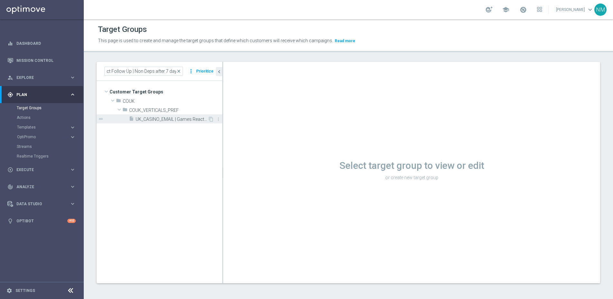
click at [163, 116] on div "insert_drive_file UK_CASINO_EMAIL | Games React Follow Up | Non Deps after 7 da…" at bounding box center [168, 118] width 79 height 9
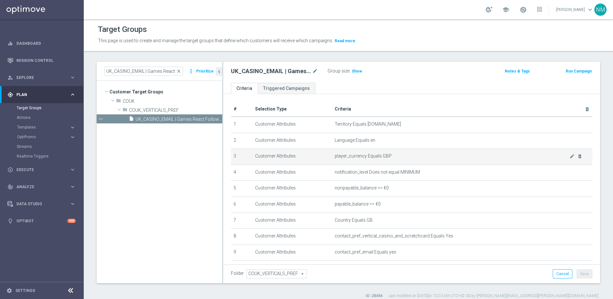
scroll to position [91, 0]
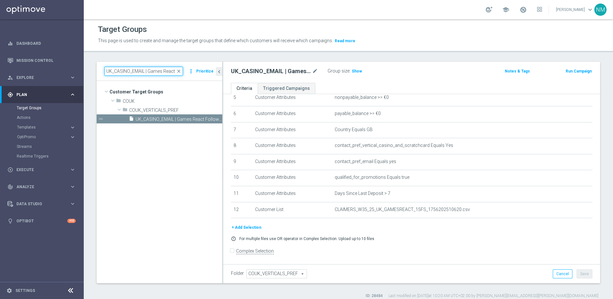
click at [164, 70] on input "UK_CASINO_EMAIL | Games React Follow Up | Non Deps after 7 days" at bounding box center [143, 71] width 79 height 9
paste input ""UK_CASINO_EMAIL | Games React | 15 Free Spins | Excl. Sports, Live Casino ""
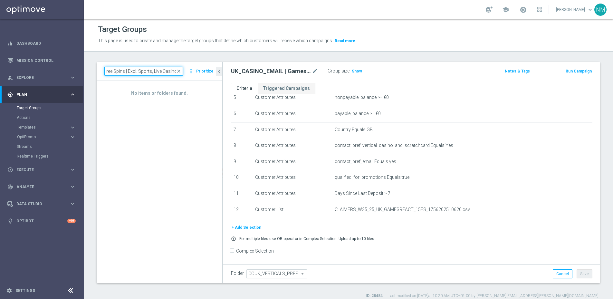
scroll to position [0, 80]
click at [111, 71] on input ""UK_CASINO_EMAIL | Games React | 15 Free Spins | Excl. Sports, Live Casino" at bounding box center [143, 71] width 79 height 9
type input "UK_CASINO_EMAIL | Games React | 15 Free Spins | Excl. Sports, Live Casino"
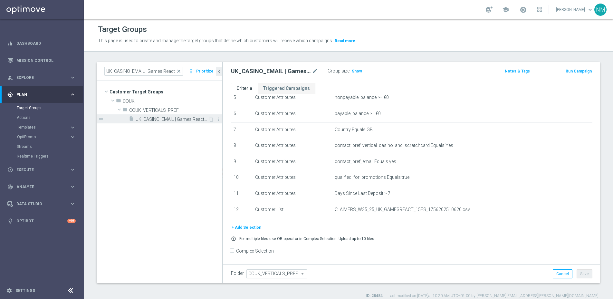
click at [154, 121] on span "UK_CASINO_EMAIL | Games React | 15 Free Spins | Excl. Sports, Live Casino" at bounding box center [172, 119] width 72 height 5
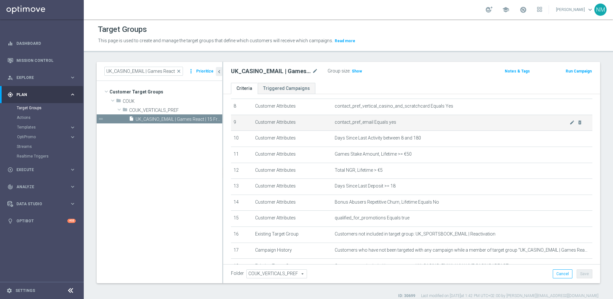
scroll to position [177, 0]
